Goal: Information Seeking & Learning: Learn about a topic

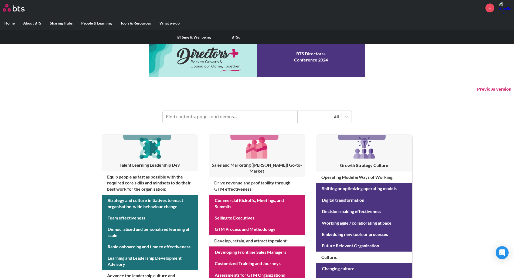
click at [94, 23] on label "People & Learning" at bounding box center [96, 23] width 39 height 14
click at [0, 0] on input "People & Learning" at bounding box center [0, 0] width 0 height 0
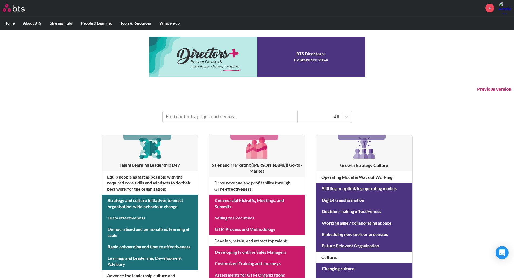
click at [8, 22] on label "Home" at bounding box center [9, 23] width 19 height 14
click at [0, 0] on input "Home" at bounding box center [0, 0] width 0 height 0
click at [219, 118] on input "text" at bounding box center [230, 117] width 135 height 12
type input "policies"
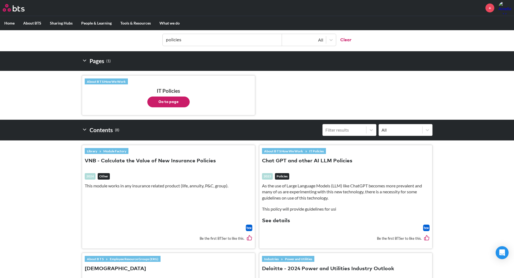
scroll to position [67, 0]
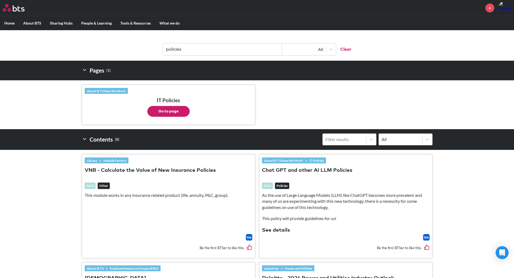
drag, startPoint x: 167, startPoint y: 111, endPoint x: 173, endPoint y: 128, distance: 17.7
click at [173, 128] on ul "About B T S How We Work IT Policies Go to page" at bounding box center [257, 104] width 351 height 49
click at [171, 115] on button "Go to page" at bounding box center [168, 111] width 42 height 11
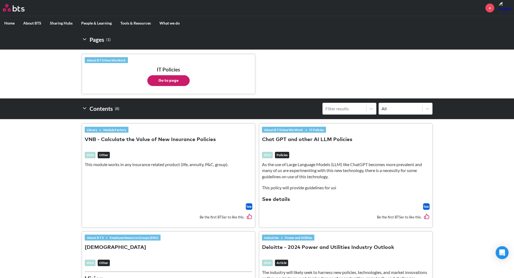
scroll to position [13, 0]
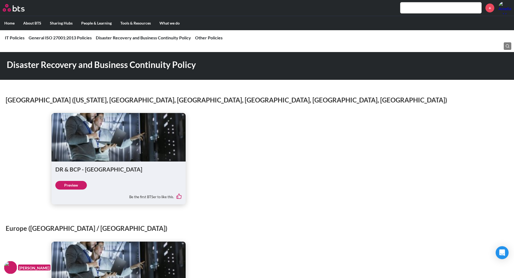
scroll to position [468, 0]
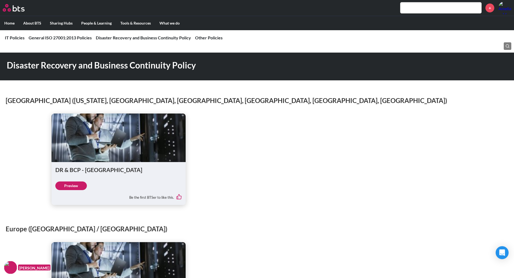
click at [77, 187] on link "Preview" at bounding box center [71, 186] width 32 height 9
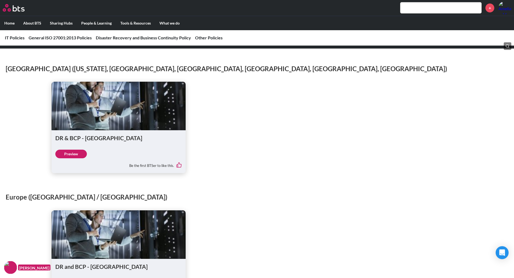
scroll to position [603, 0]
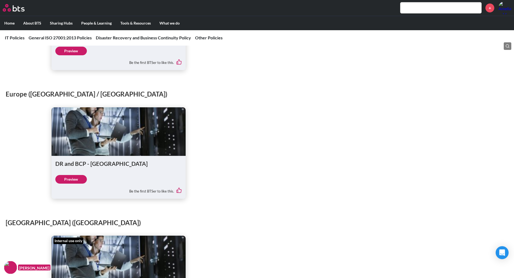
click at [73, 179] on link "Preview" at bounding box center [71, 179] width 32 height 9
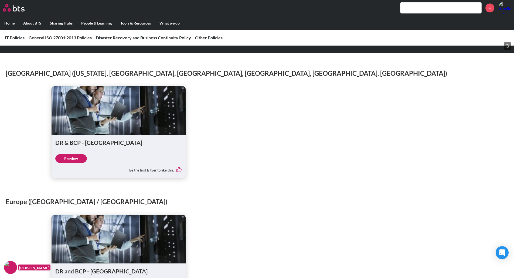
scroll to position [495, 0]
click at [69, 160] on link "Preview" at bounding box center [71, 159] width 32 height 9
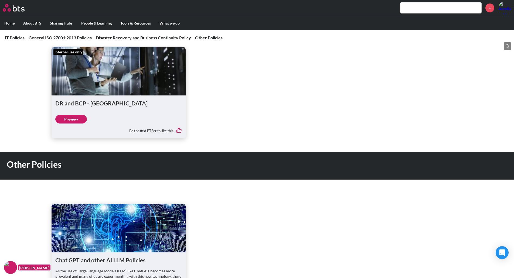
scroll to position [765, 0]
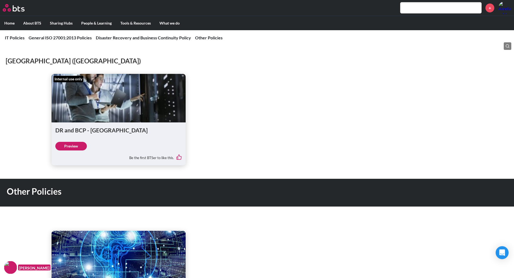
click at [132, 130] on h1 "DR and BCP - Mumbai" at bounding box center [118, 130] width 127 height 8
click at [70, 144] on link "Preview" at bounding box center [71, 146] width 32 height 9
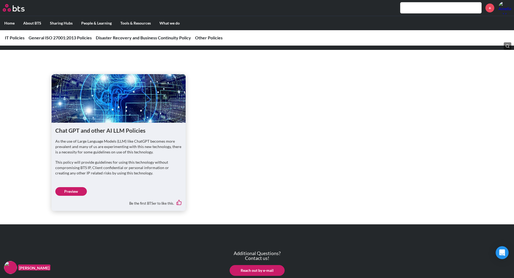
scroll to position [954, 0]
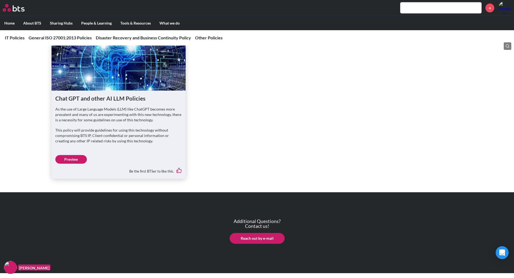
click at [74, 164] on div "Be the first BTSer to like this." at bounding box center [118, 169] width 127 height 11
click at [73, 159] on link "Preview" at bounding box center [71, 159] width 32 height 9
